Goal: Task Accomplishment & Management: Manage account settings

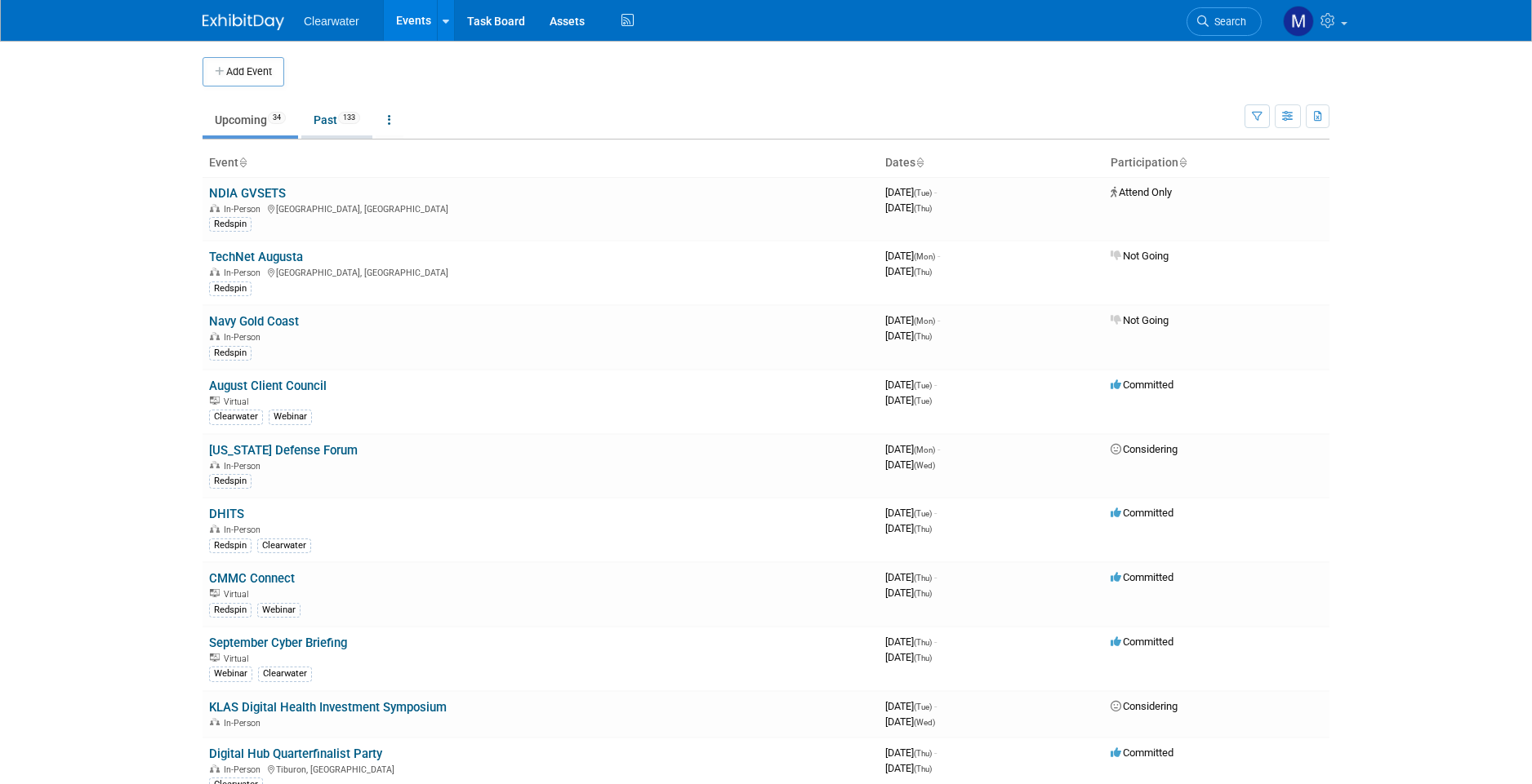
click at [351, 118] on span "133" at bounding box center [349, 118] width 22 height 13
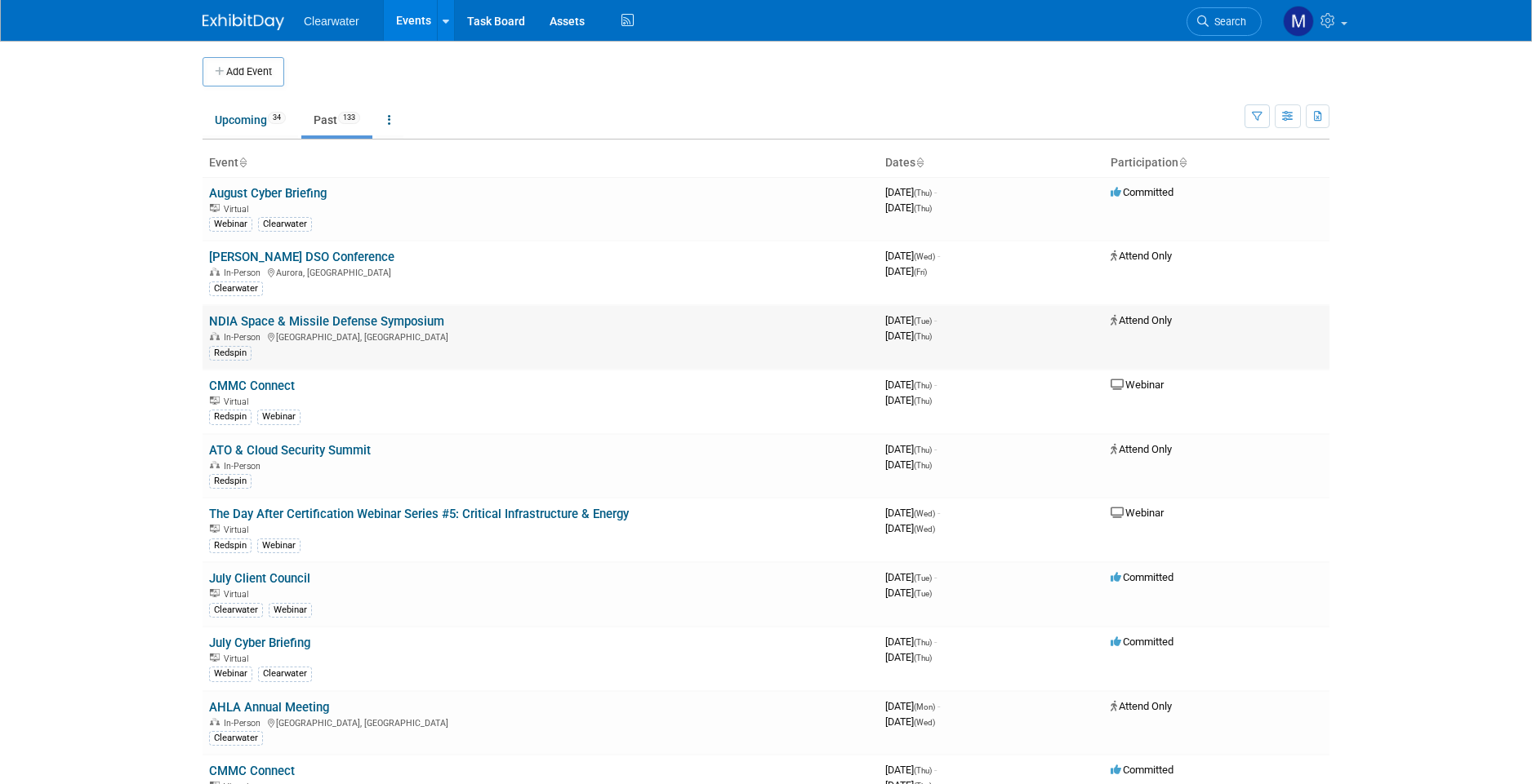
click at [326, 314] on link "NDIA Space & Missile Defense Symposium" at bounding box center [327, 321] width 235 height 14
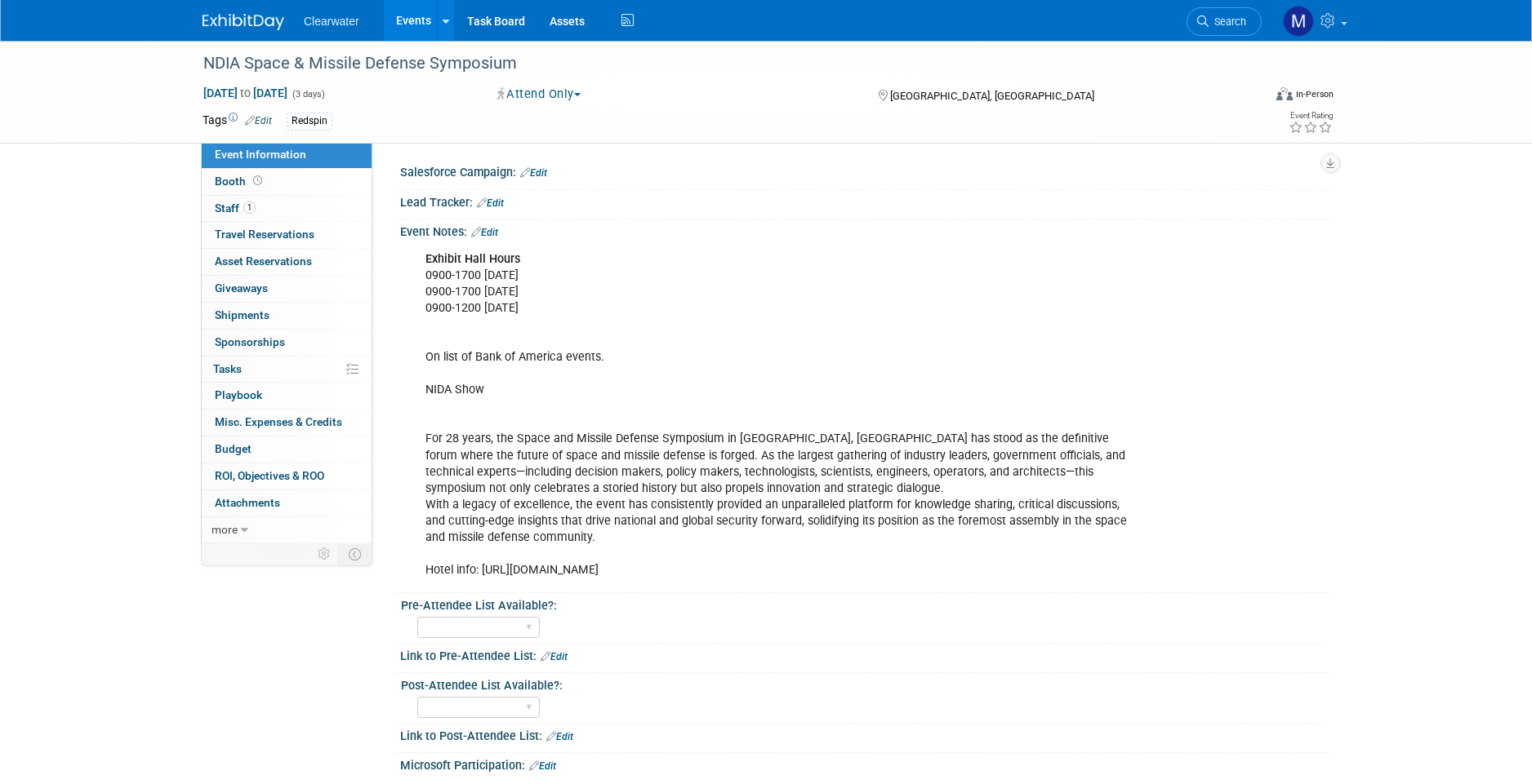
click at [491, 198] on link "Edit" at bounding box center [490, 203] width 27 height 12
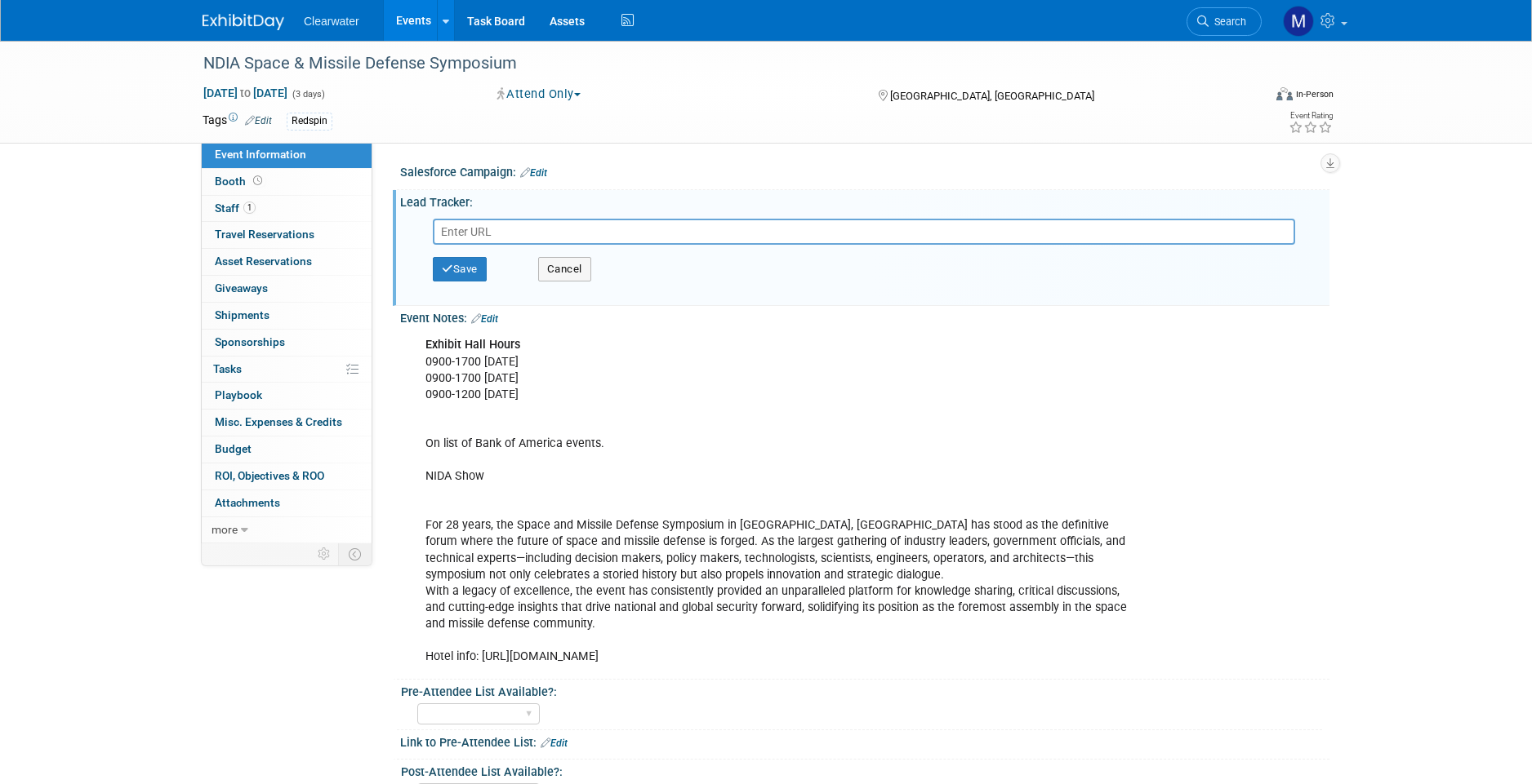
click at [546, 169] on link "Edit" at bounding box center [534, 173] width 27 height 12
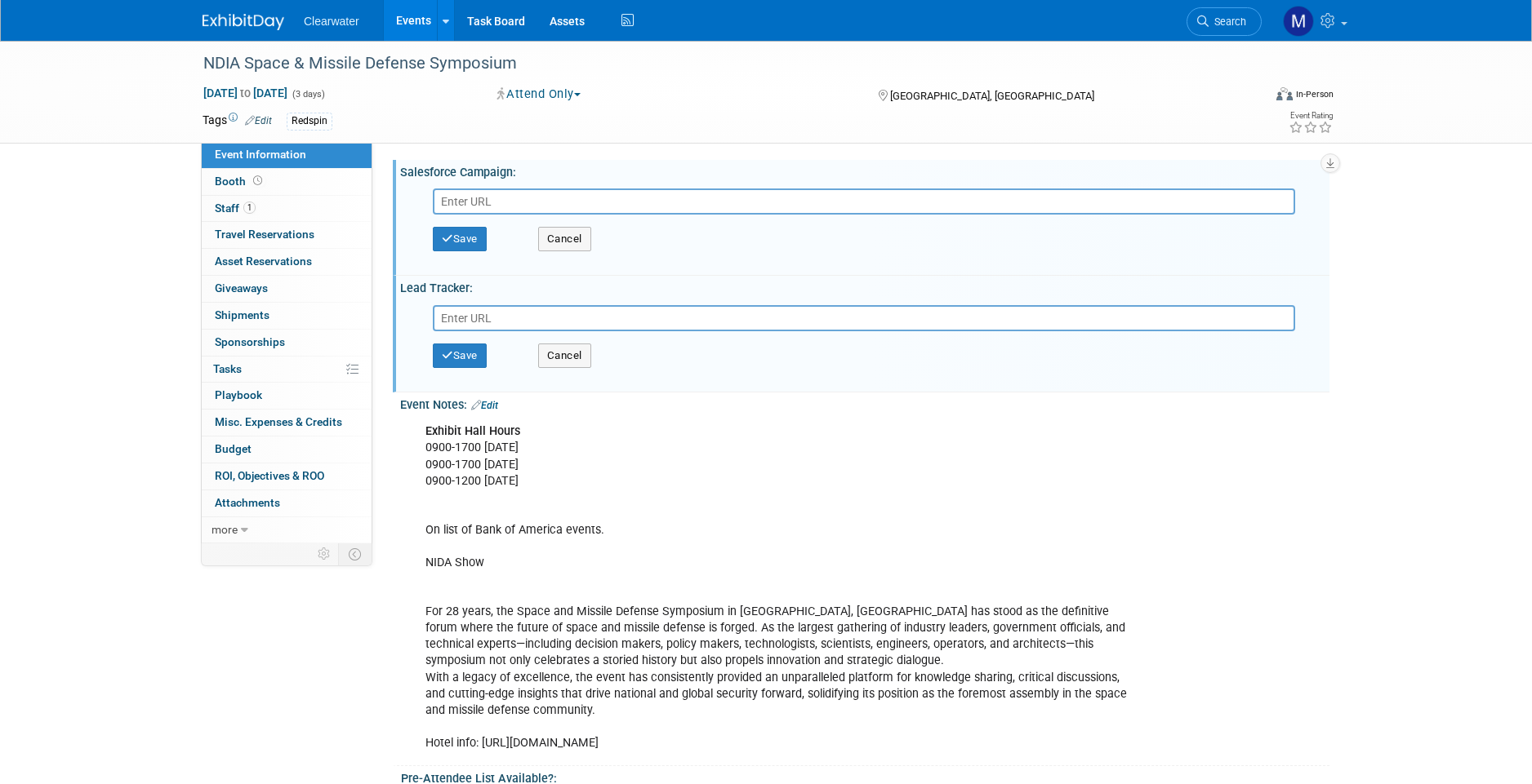
type input "[URL][DOMAIN_NAME]"
drag, startPoint x: 674, startPoint y: 202, endPoint x: 235, endPoint y: 192, distance: 439.1
click at [527, 205] on input "text" at bounding box center [863, 201] width 862 height 26
paste input "2025_CW_8_SMD Symposium"
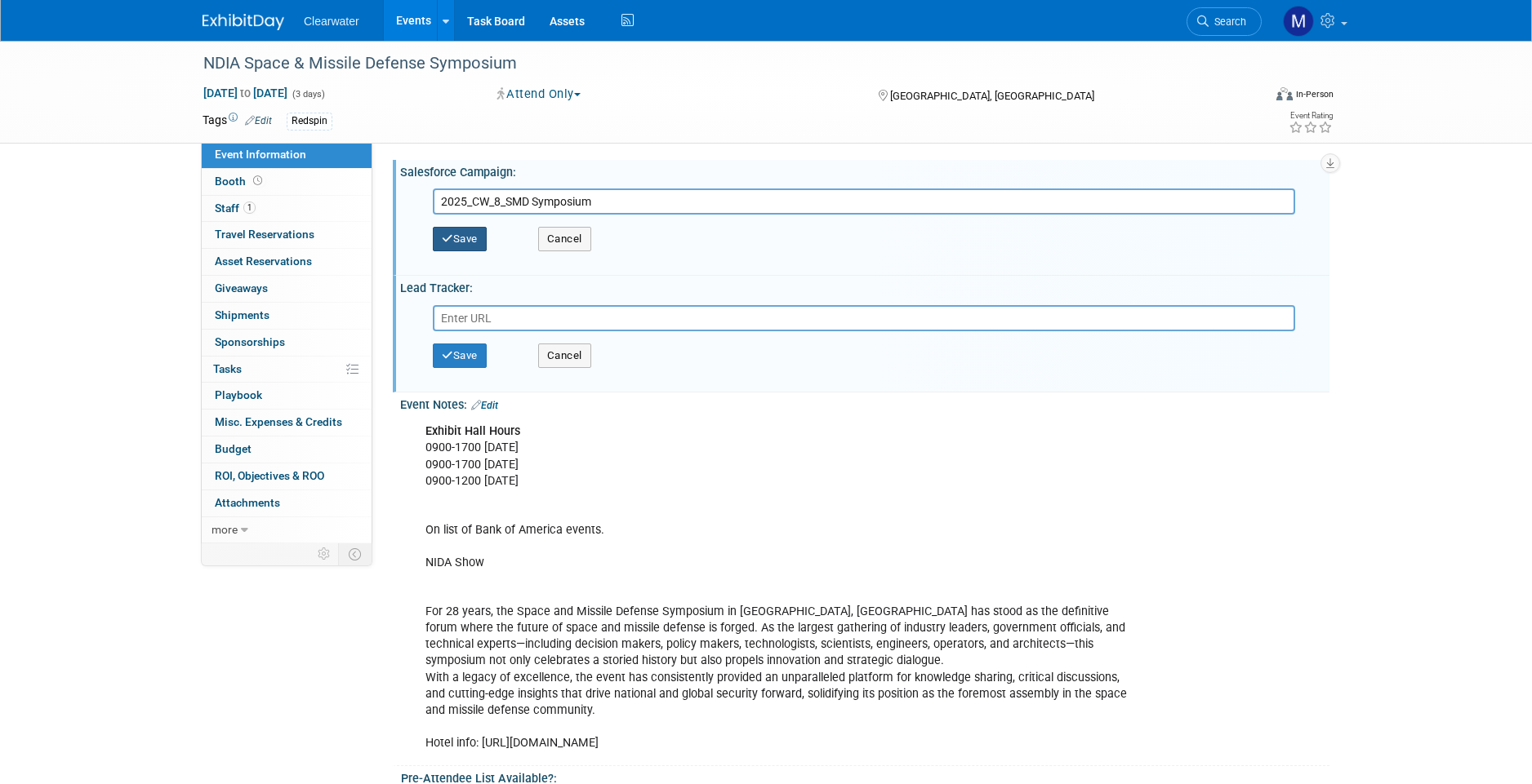
click at [479, 236] on button "Save" at bounding box center [460, 239] width 54 height 24
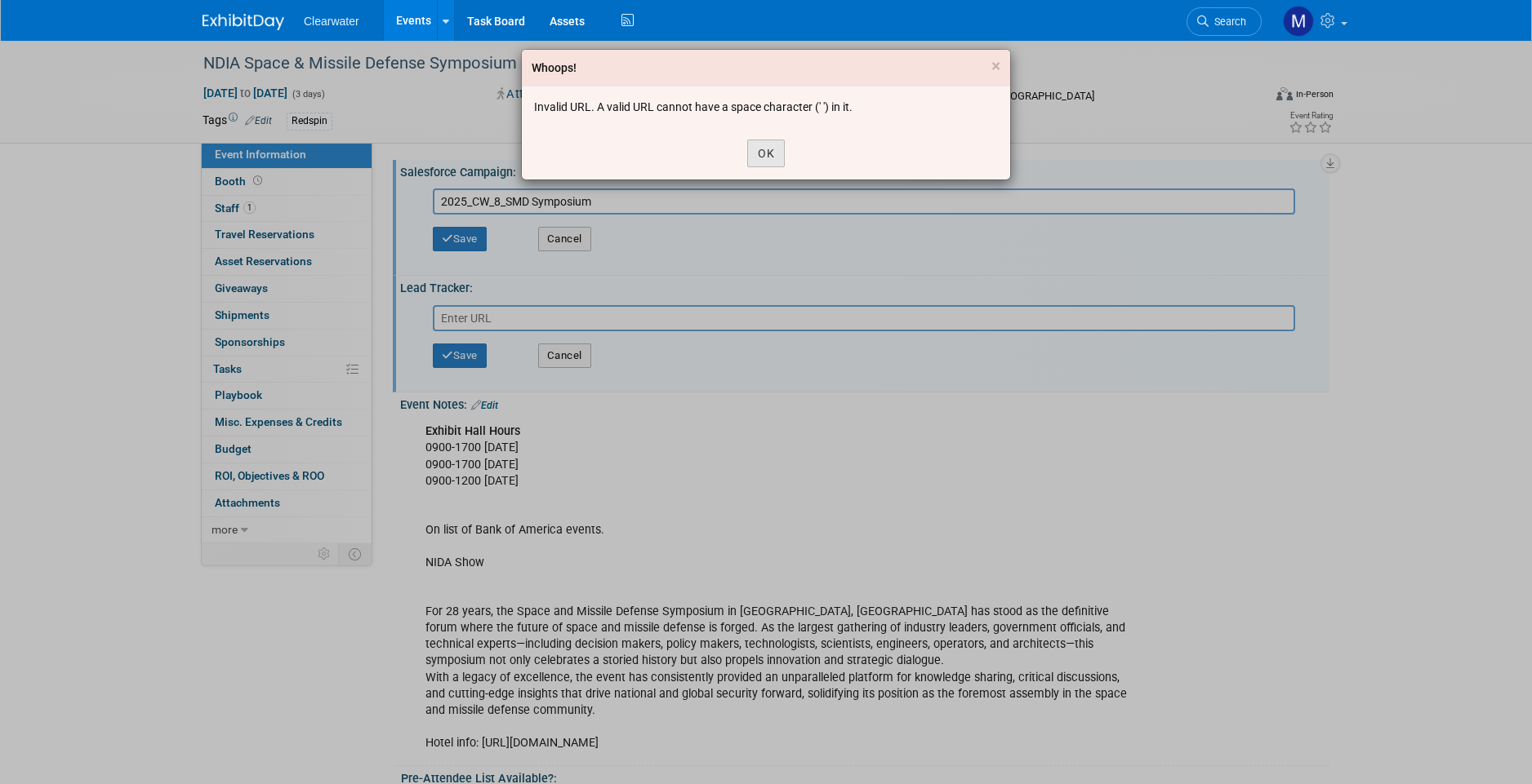
click at [762, 155] on button "OK" at bounding box center [765, 153] width 38 height 28
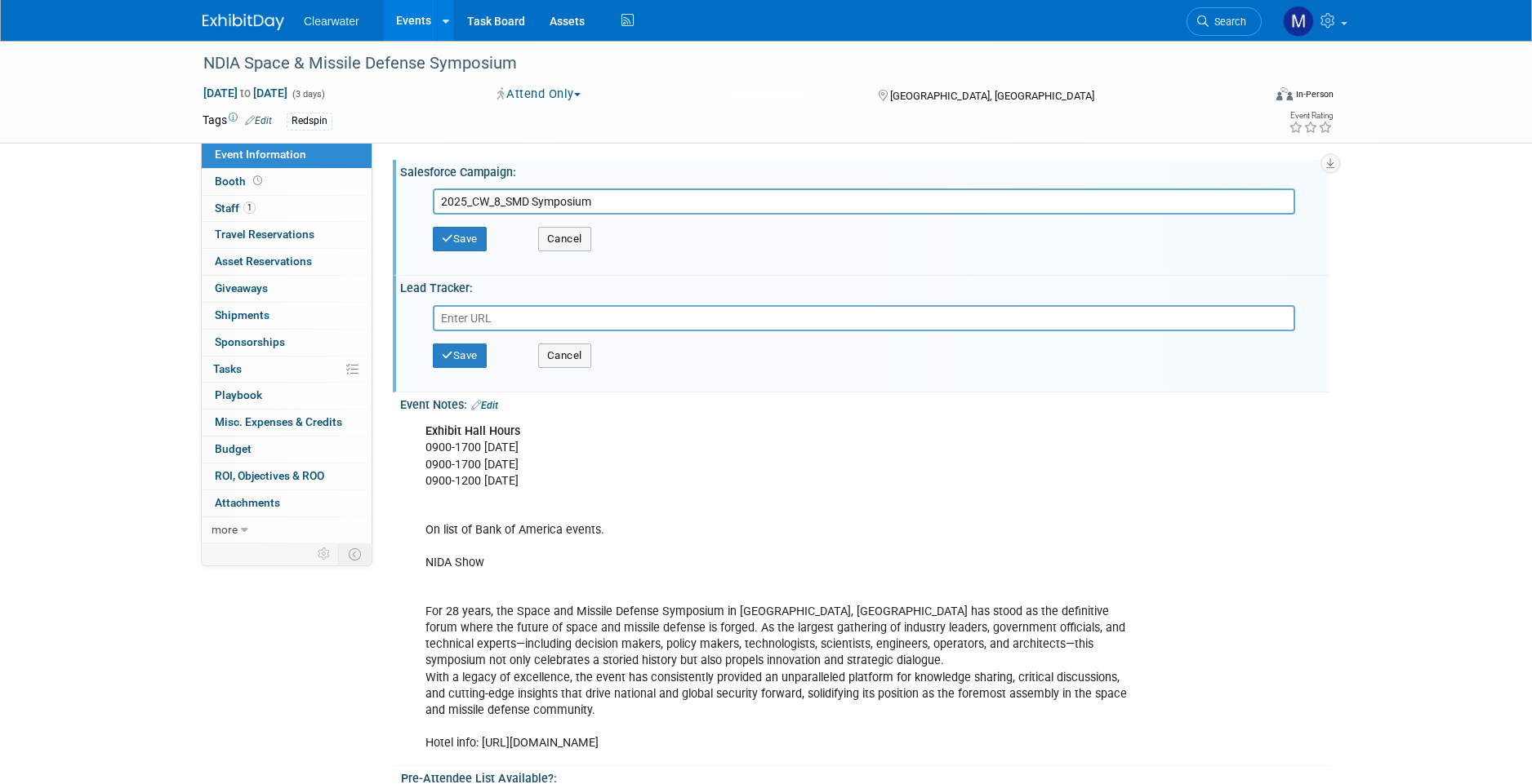
click at [507, 204] on input "2025_CW_8_SMD Symposium" at bounding box center [863, 201] width 862 height 26
click at [495, 199] on input "2025_CW_8SMD Symposium" at bounding box center [863, 201] width 862 height 26
click at [472, 201] on input "2025_CW8SMD Symposium" at bounding box center [863, 201] width 862 height 26
type input "2025CW8SMD Symposium"
click at [470, 238] on button "Save" at bounding box center [460, 239] width 54 height 24
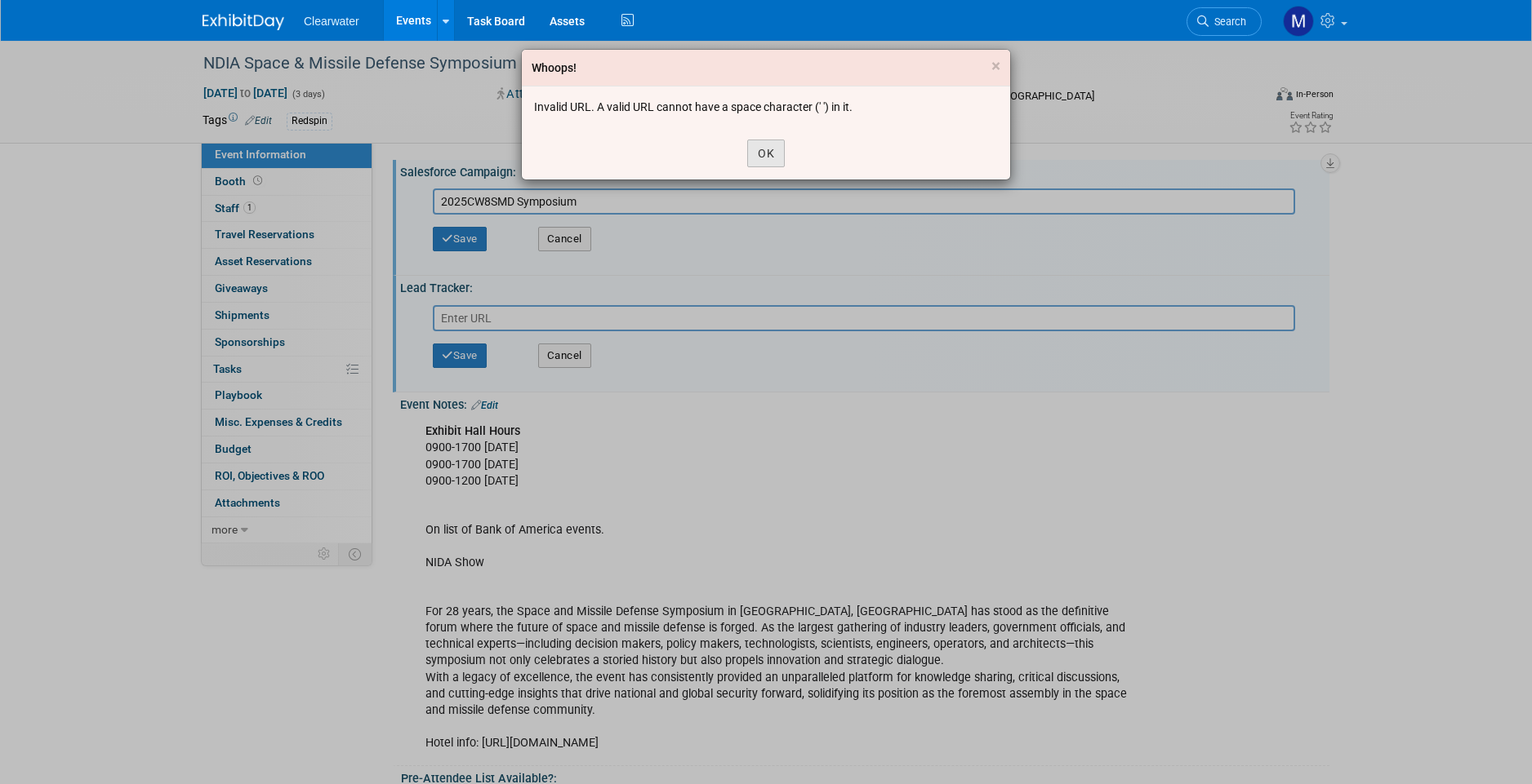
click at [767, 148] on button "OK" at bounding box center [765, 153] width 38 height 28
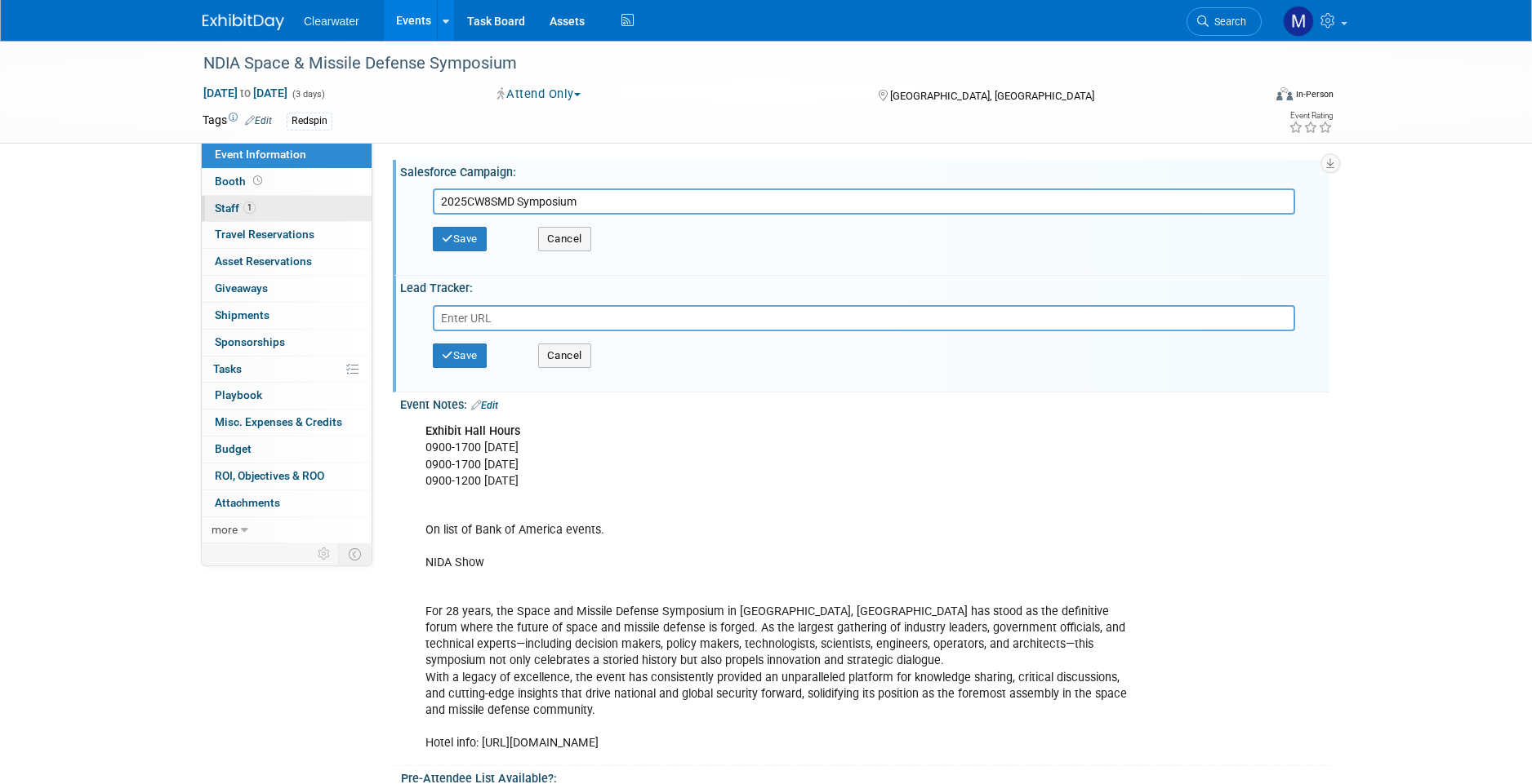
drag, startPoint x: 620, startPoint y: 201, endPoint x: 356, endPoint y: 203, distance: 264.0
click at [705, 148] on div "Salesforce Campaign: Edit Save Cancel Lead Tracker: Edit Save Cancel Event Note…" at bounding box center [850, 337] width 957 height 392
click at [576, 196] on input "text" at bounding box center [863, 201] width 862 height 26
paste input "[URL][DOMAIN_NAME]"
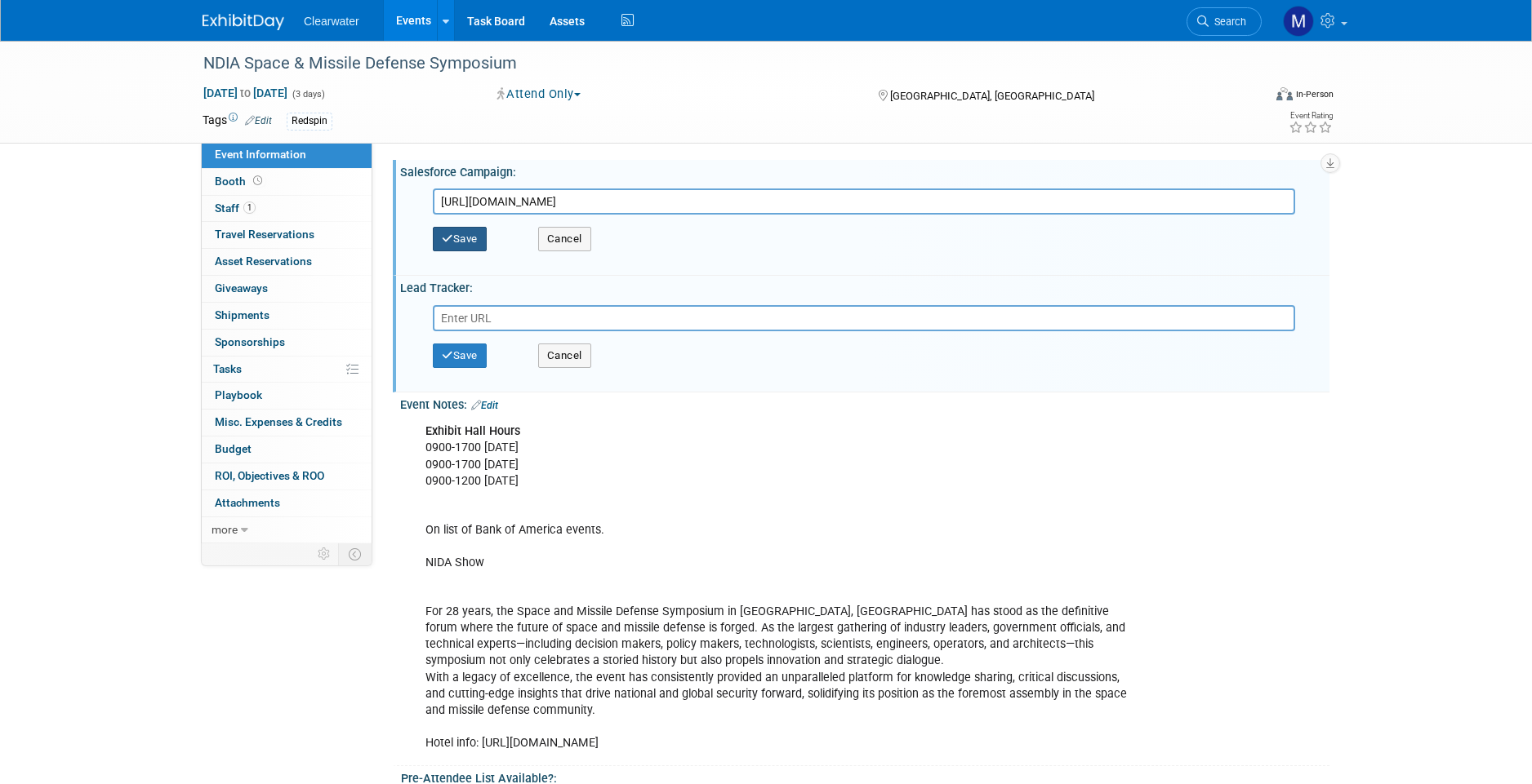
type input "[URL][DOMAIN_NAME]"
click at [473, 248] on button "Save" at bounding box center [460, 239] width 54 height 24
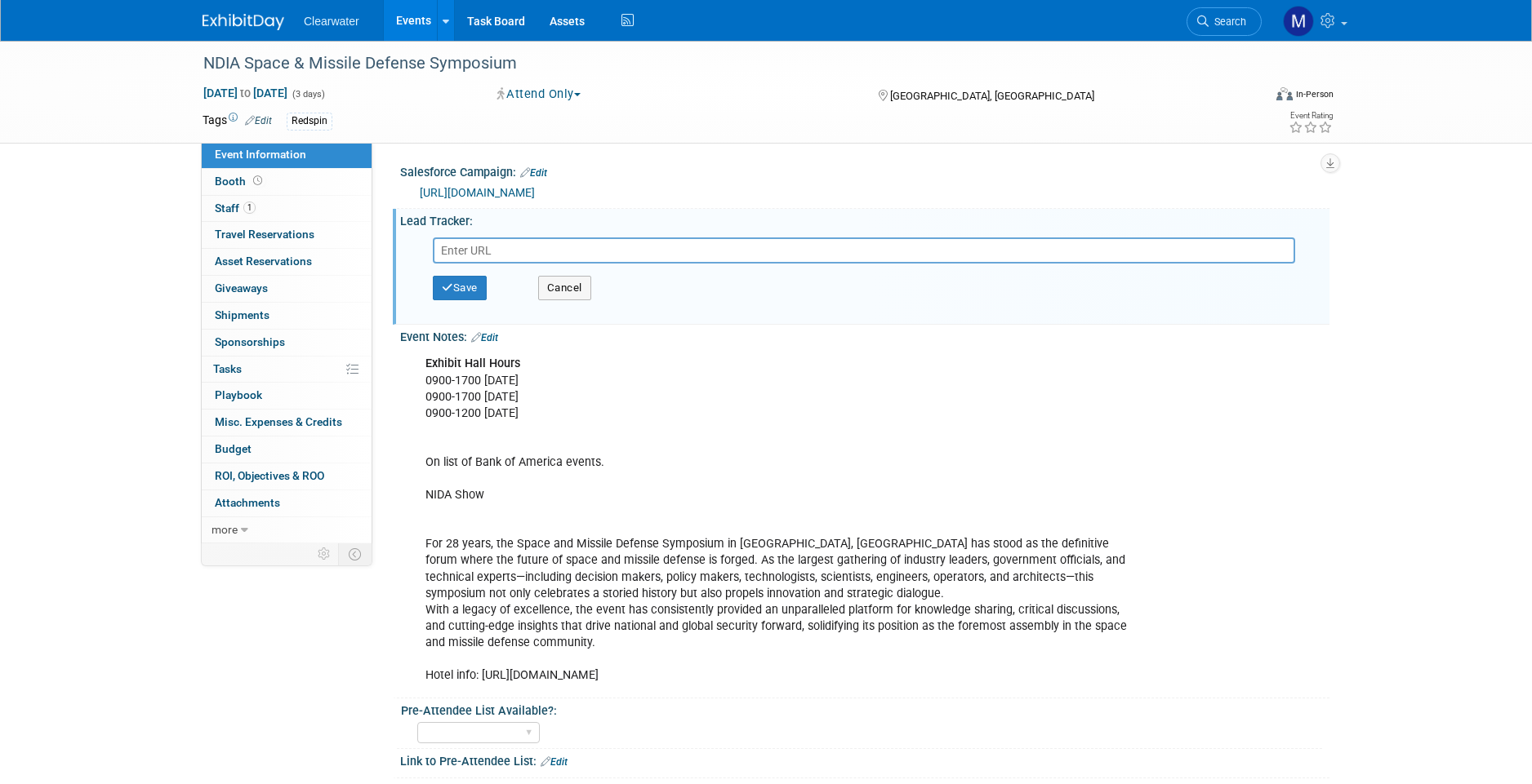
click at [523, 252] on input "text" at bounding box center [863, 250] width 862 height 26
paste input "[URL][DOMAIN_NAME]"
type input "[URL][DOMAIN_NAME]"
click at [484, 293] on button "Save" at bounding box center [460, 287] width 54 height 24
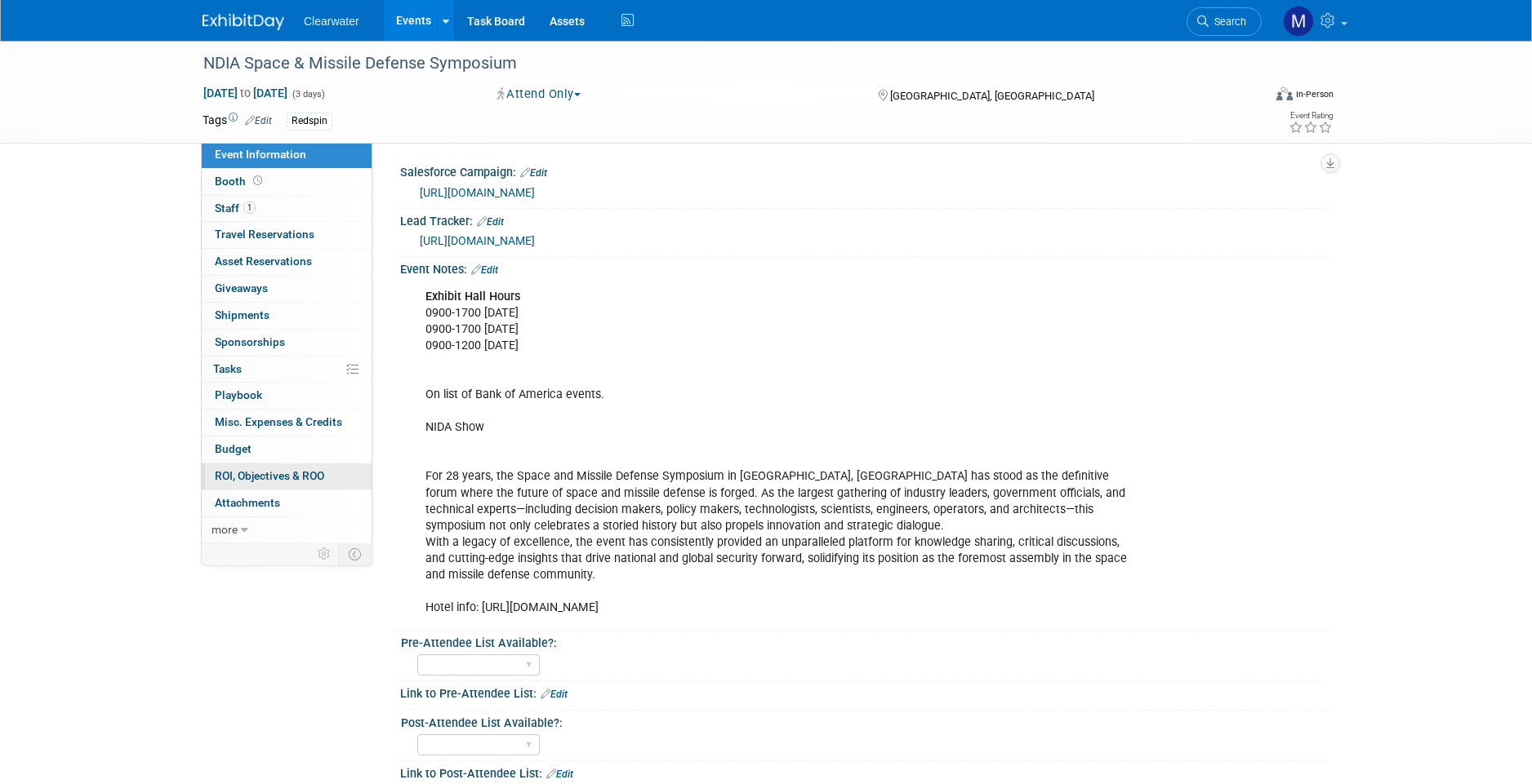
click at [254, 469] on span "ROI, Objectives & ROO 0" at bounding box center [270, 476] width 110 height 13
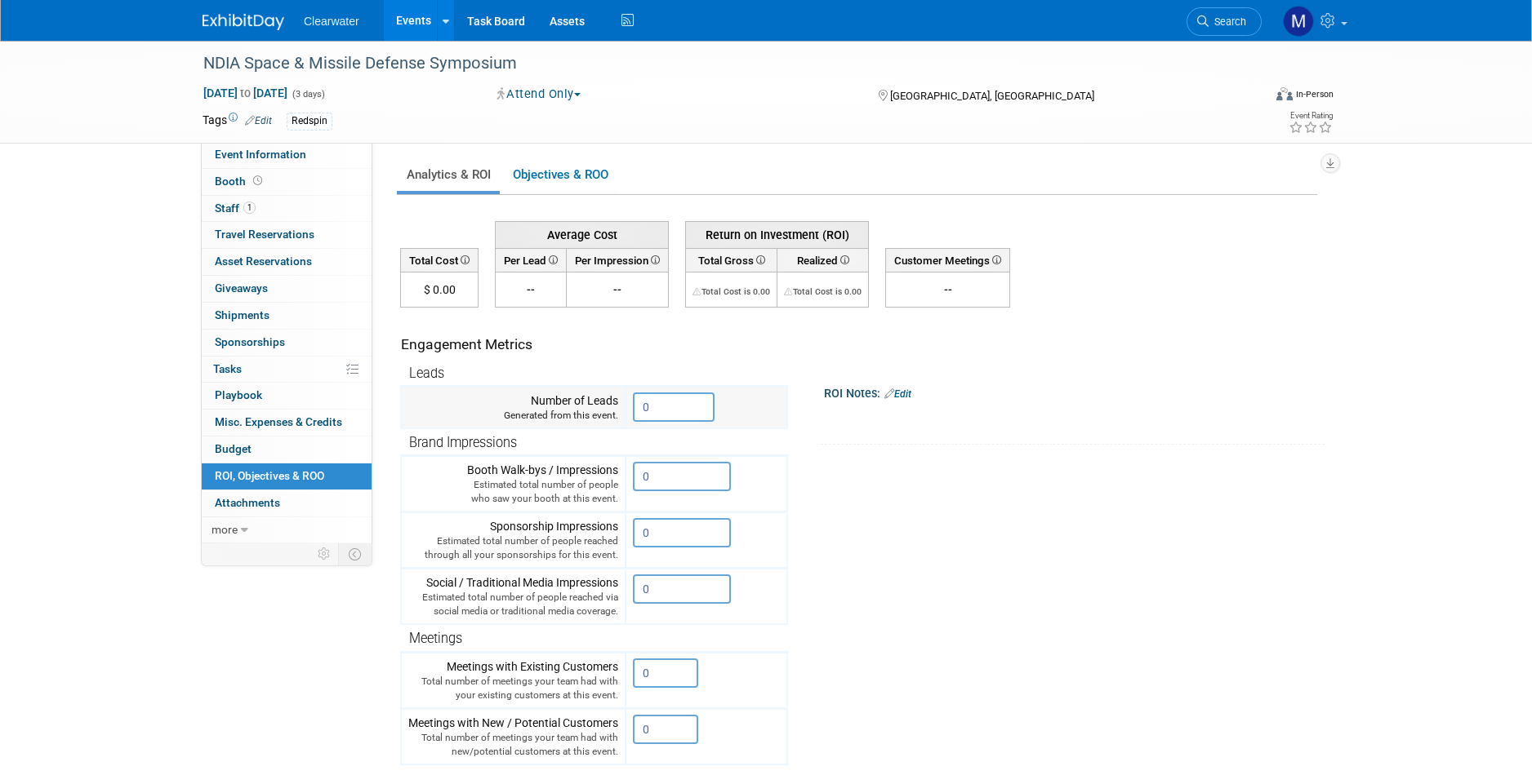
click at [671, 405] on input "0" at bounding box center [674, 407] width 82 height 30
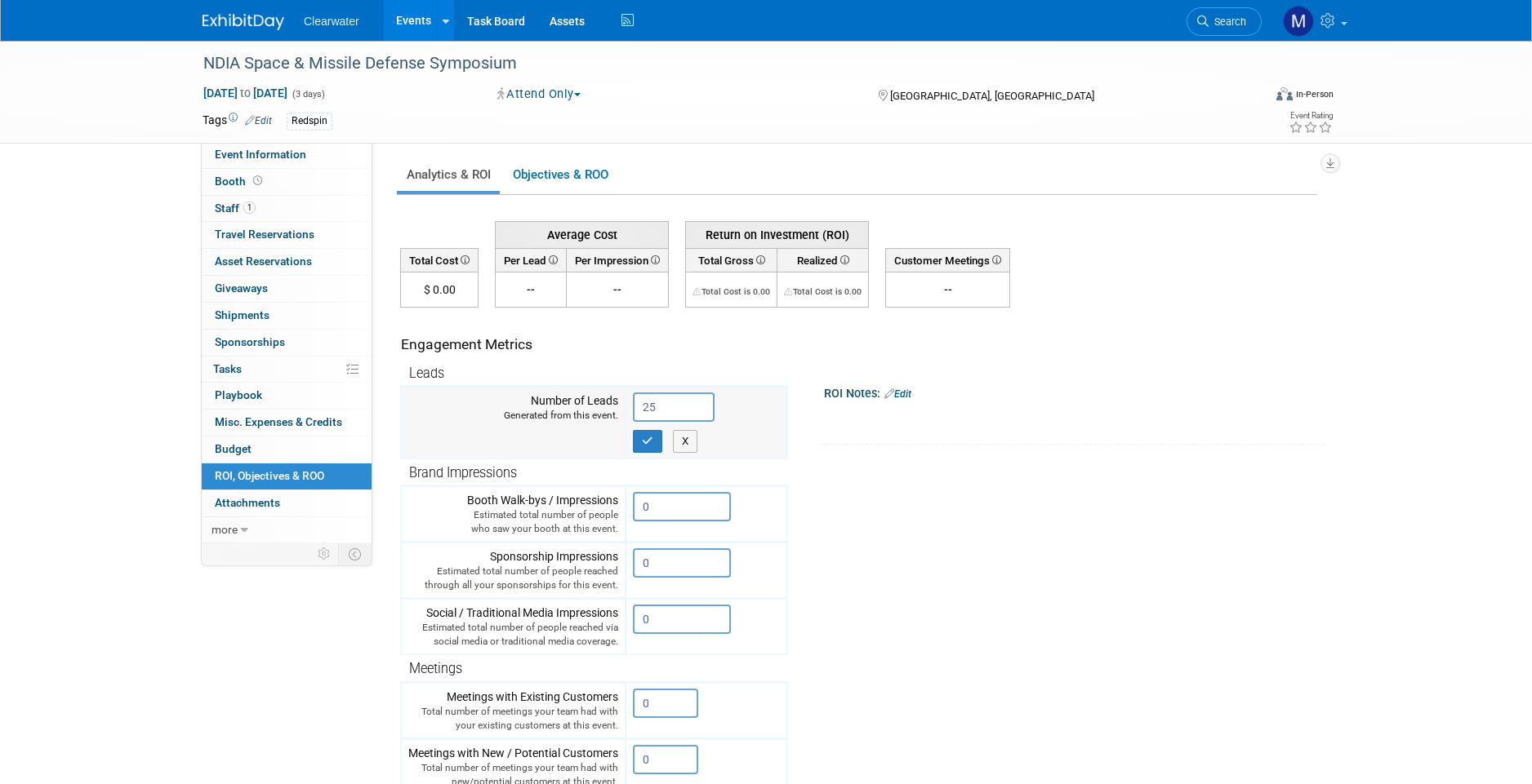
type input "25"
click at [659, 429] on div "X" at bounding box center [706, 437] width 147 height 31
click at [651, 441] on icon "button" at bounding box center [647, 441] width 12 height 11
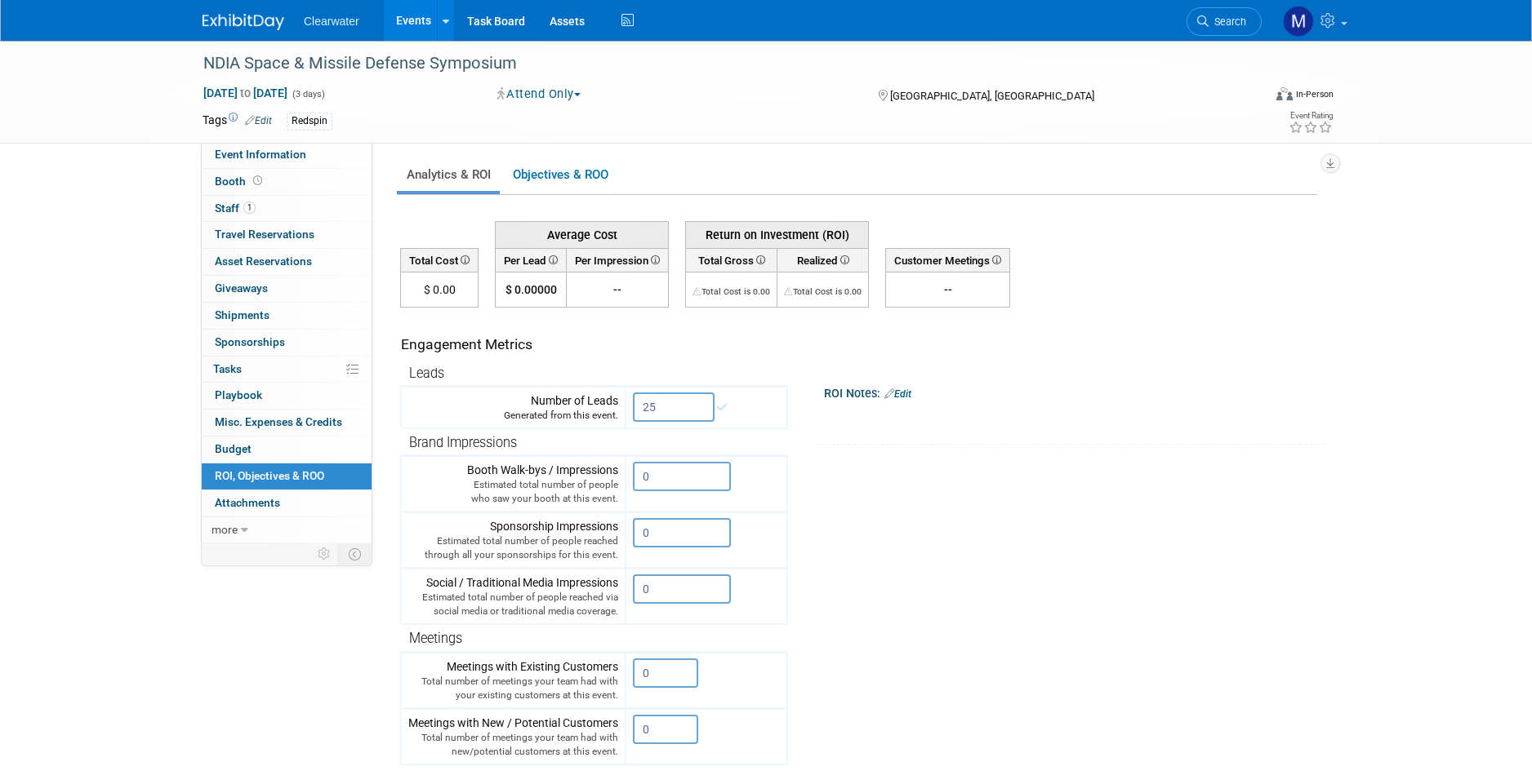
click at [1248, 475] on tr "Engagement Metrics Leads Generated from this event. 25 X Brand Impressions 0" at bounding box center [858, 602] width 917 height 590
click at [289, 158] on span "Event Information" at bounding box center [260, 154] width 92 height 13
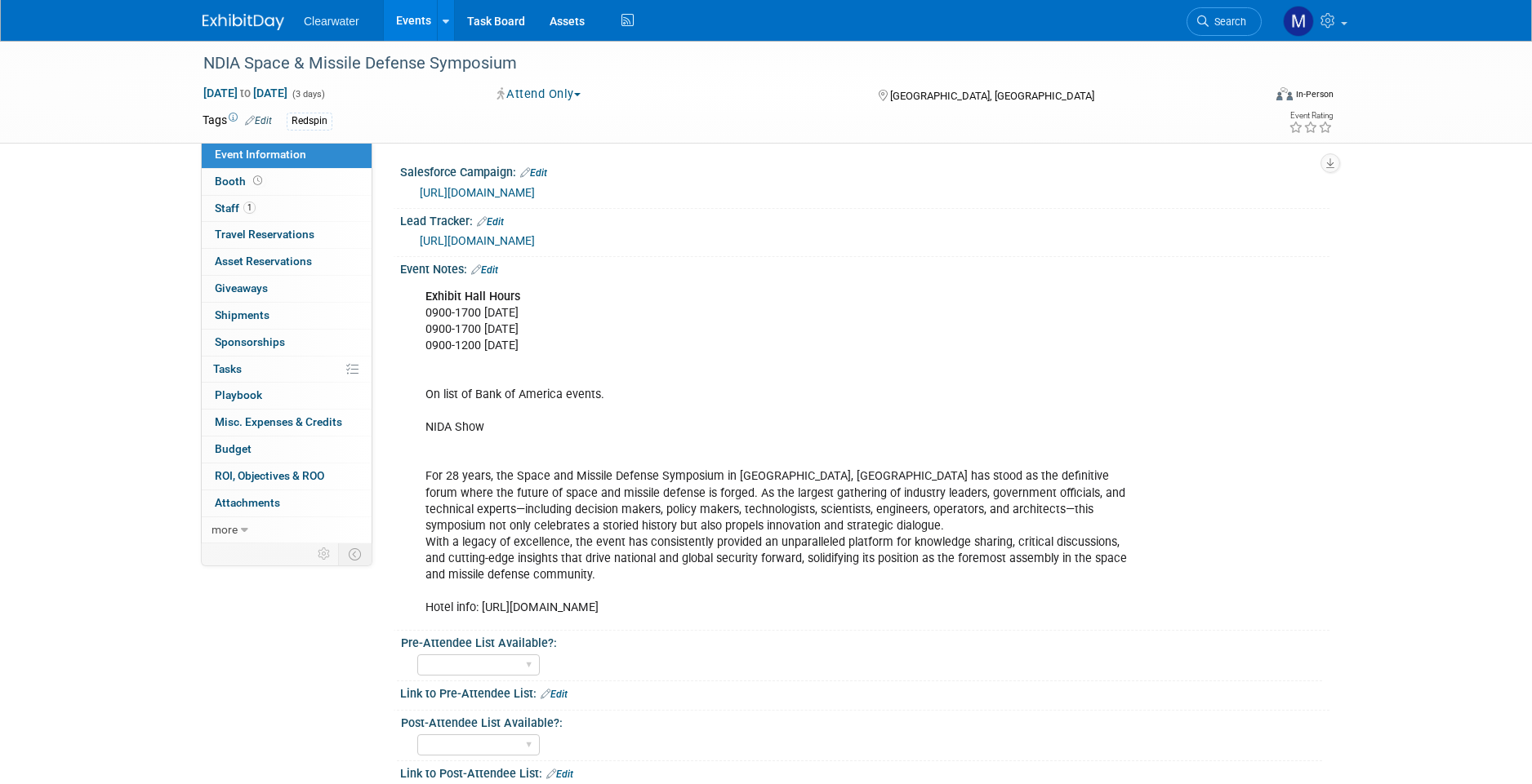
click at [871, 361] on div "Exhibit Hall Hours 0900-1700 [DATE] 0900-1700 [DATE] 0900-1200 [DATE] On list o…" at bounding box center [782, 454] width 736 height 345
click at [403, 16] on link "Events" at bounding box center [413, 20] width 60 height 40
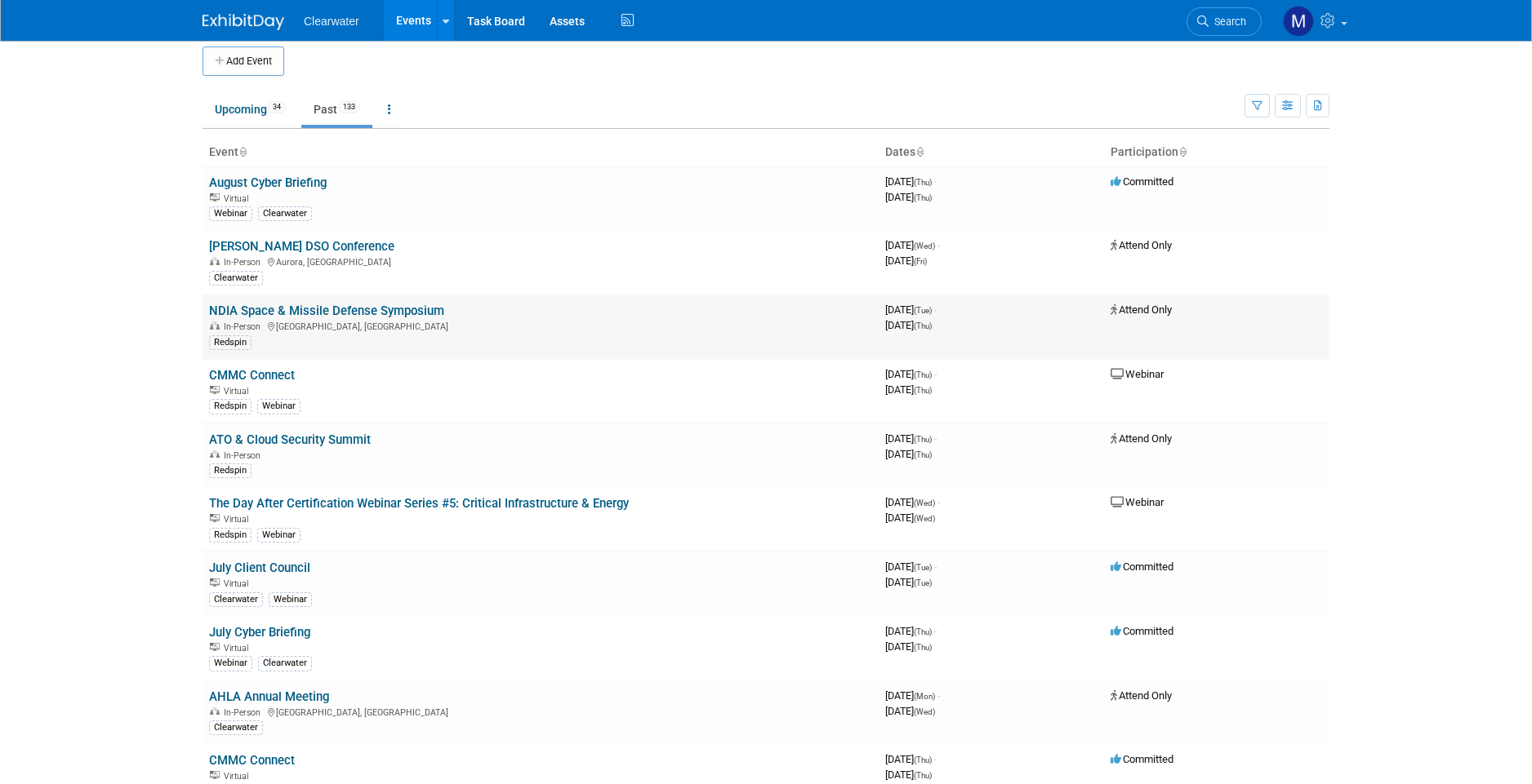
scroll to position [27, 0]
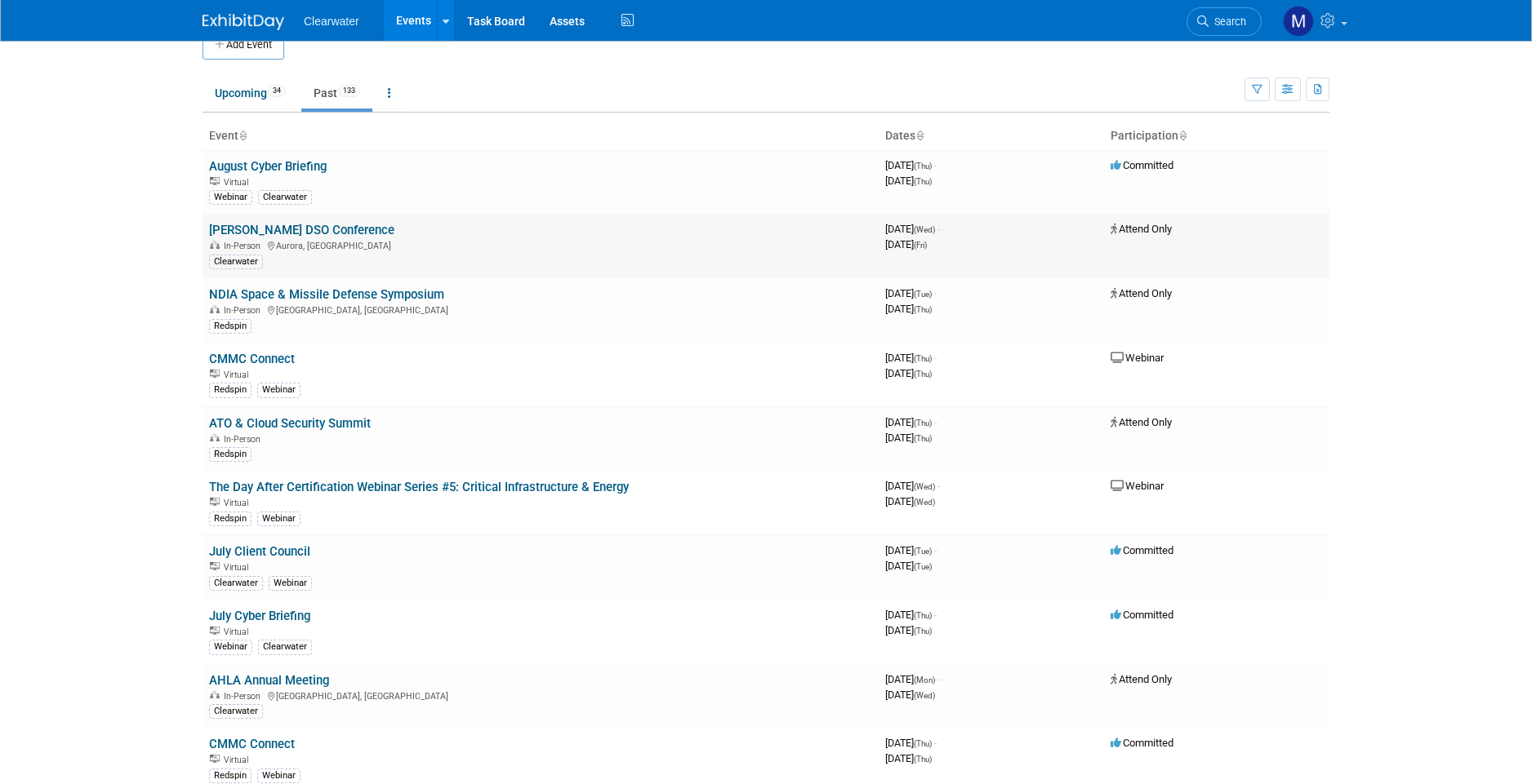
click at [313, 230] on link "Dykema DSO Conference" at bounding box center [302, 229] width 185 height 14
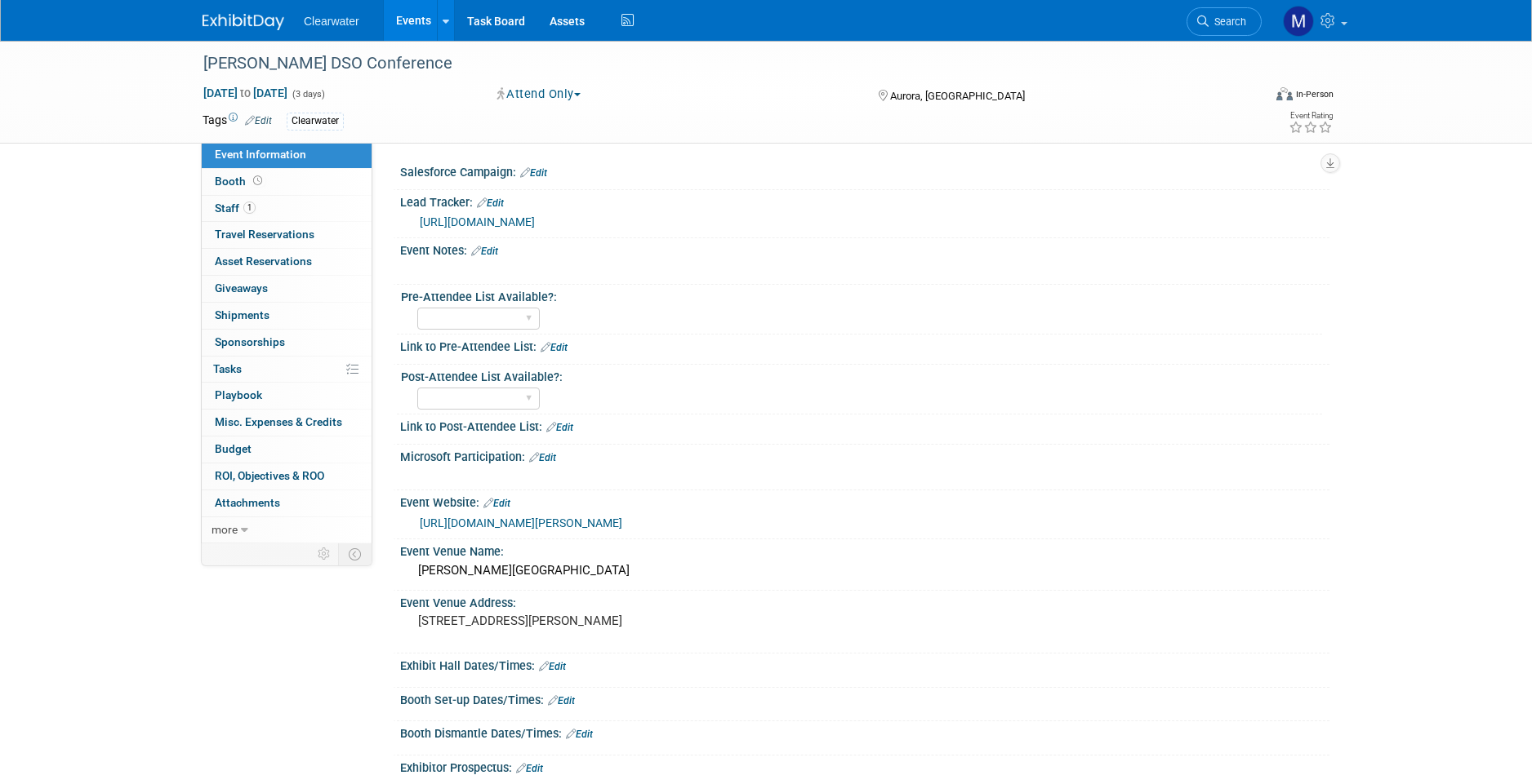
click at [535, 220] on link "https://clearwatersecurity.sharepoint.com/:x:/s/Event/ESklFN_cJSBGkJG57ZlvycEBb…" at bounding box center [477, 222] width 115 height 13
